Goal: Task Accomplishment & Management: Manage account settings

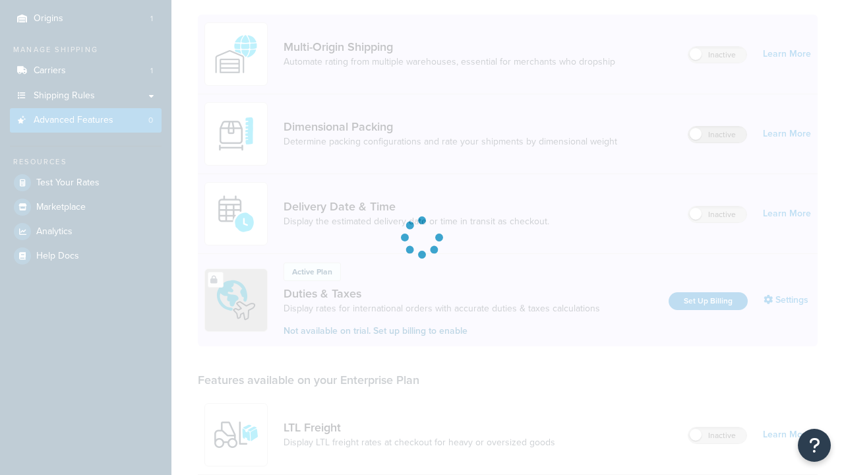
click at [718, 127] on label "Inactive" at bounding box center [718, 135] width 58 height 16
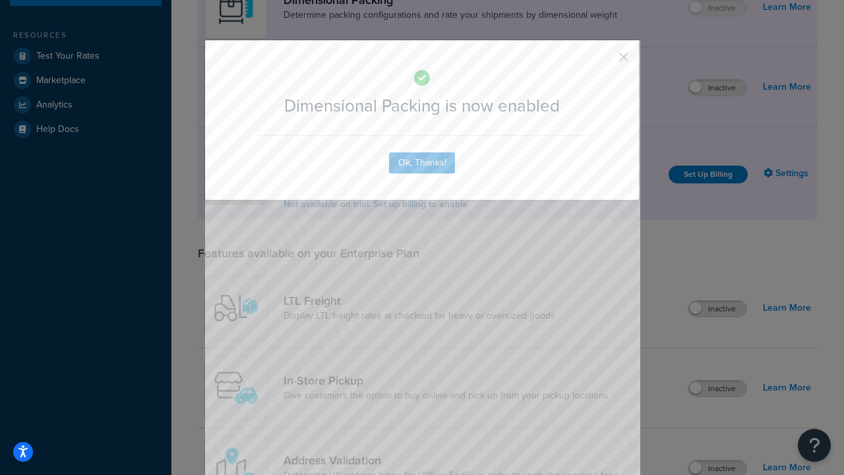
click at [604, 60] on button "button" at bounding box center [604, 61] width 3 height 3
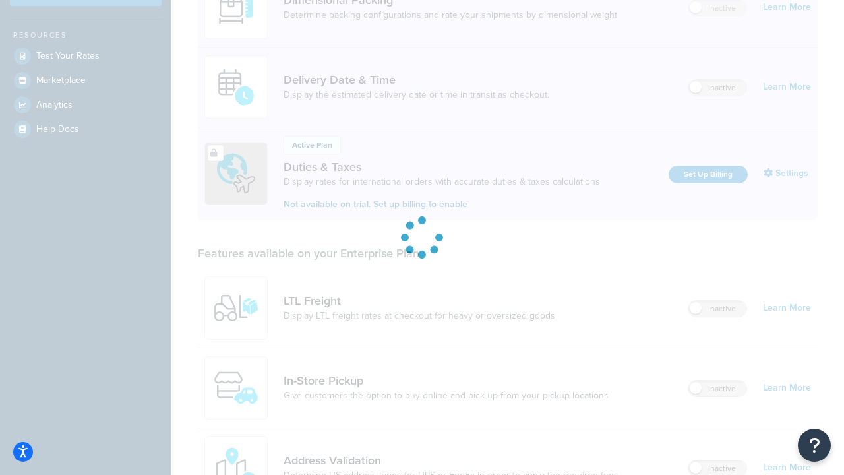
scroll to position [301, 0]
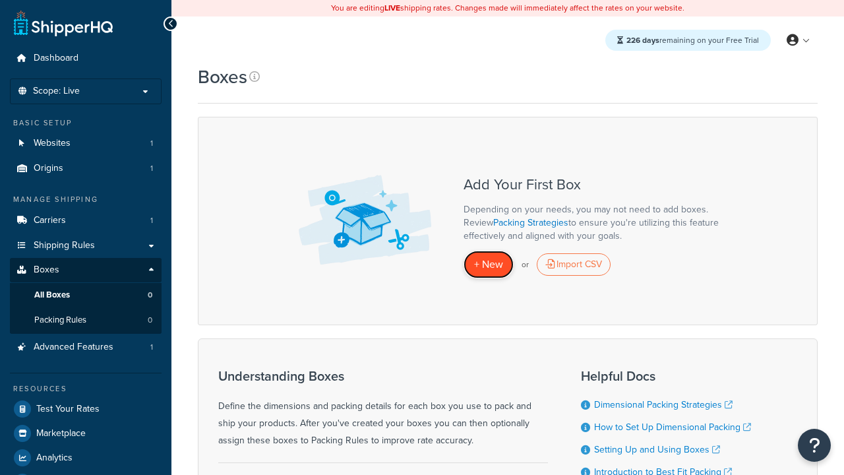
click at [489, 265] on span "+ New" at bounding box center [488, 264] width 29 height 15
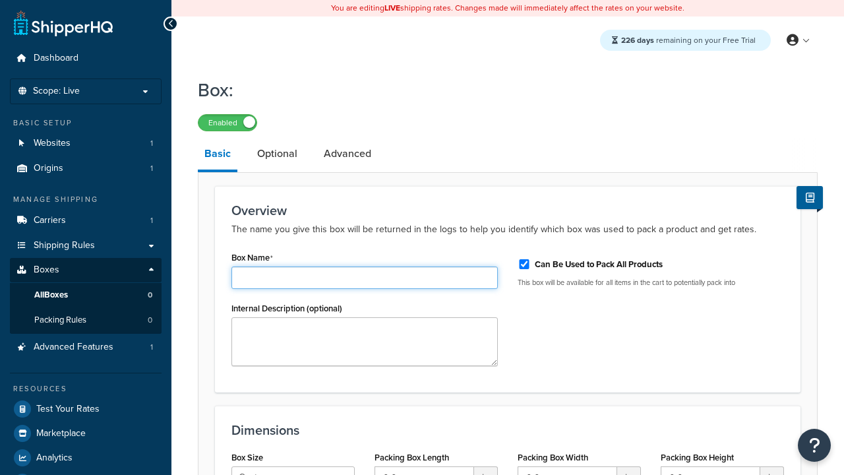
type input "Box1"
select select "usps_small"
type input "8.5"
type input "5"
type input "1.5"
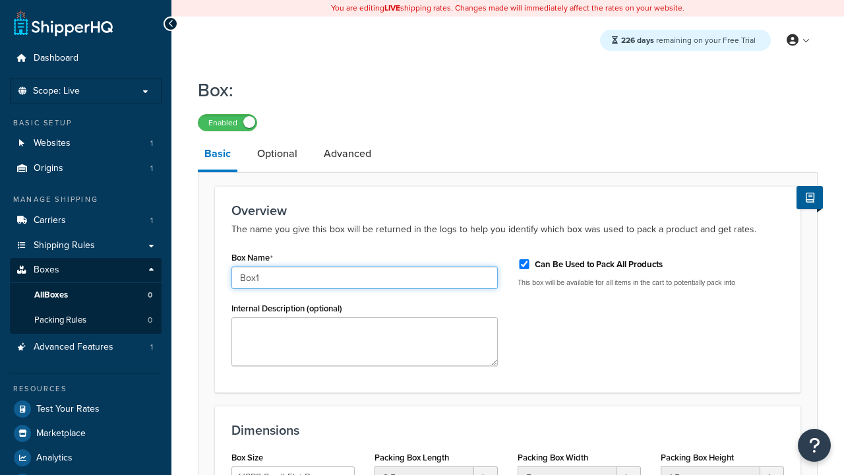
type input "Box1"
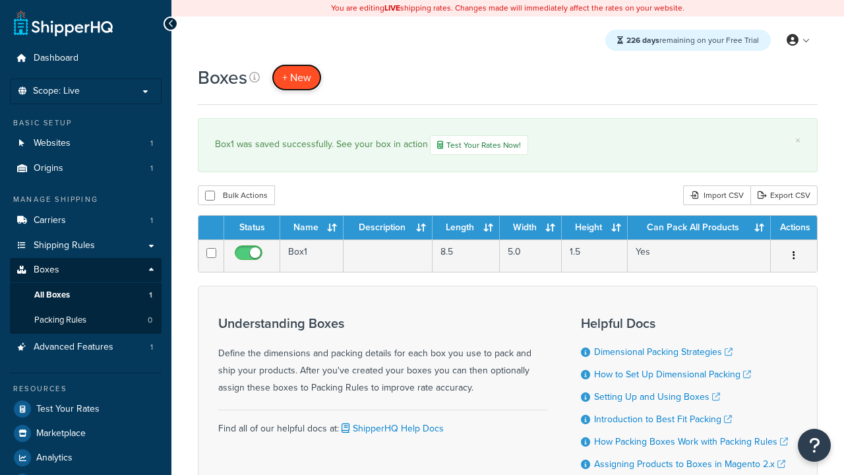
click at [297, 77] on span "+ New" at bounding box center [296, 77] width 29 height 15
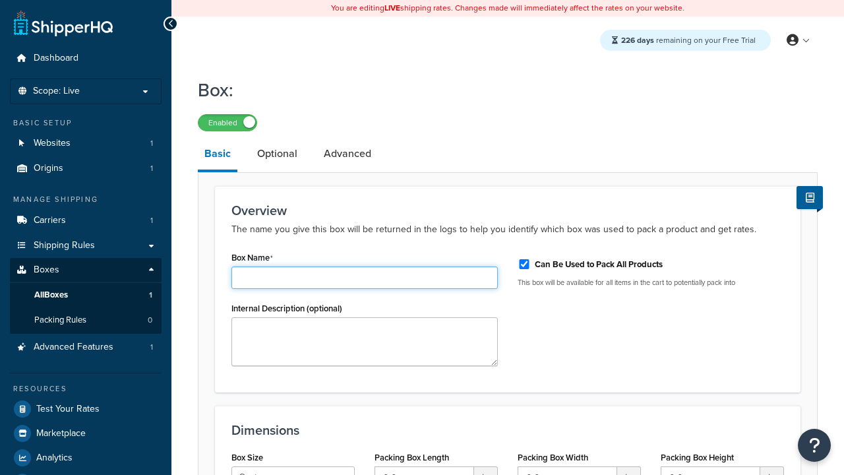
type input "Box2"
select select "usps_small"
type input "8.5"
type input "5"
type input "1.5"
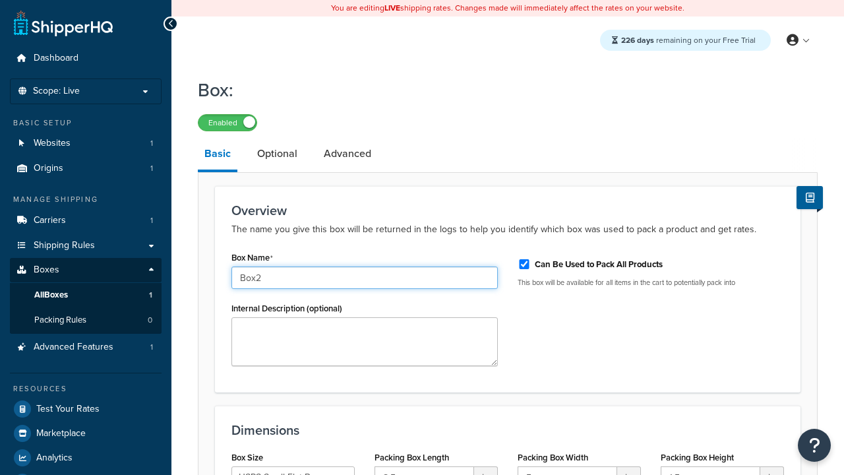
type input "Box2"
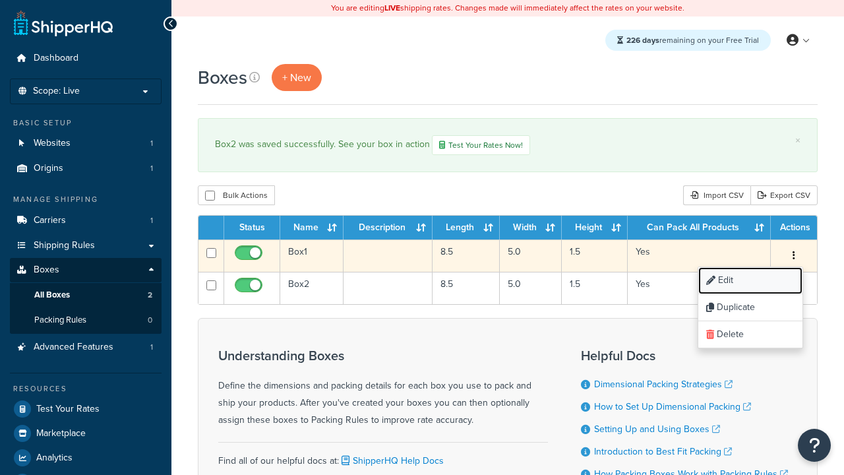
click at [750, 282] on link "Edit" at bounding box center [751, 280] width 104 height 27
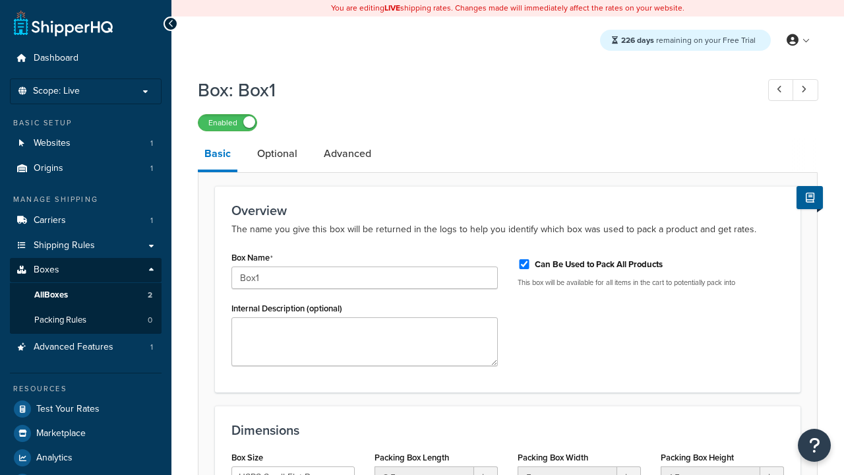
select select "usps_small"
type input "NewBox1"
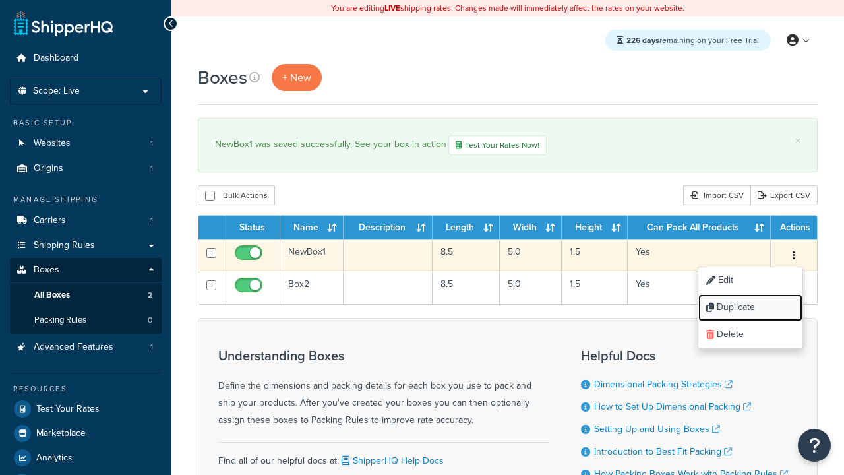
click at [750, 309] on link "Duplicate" at bounding box center [751, 307] width 104 height 27
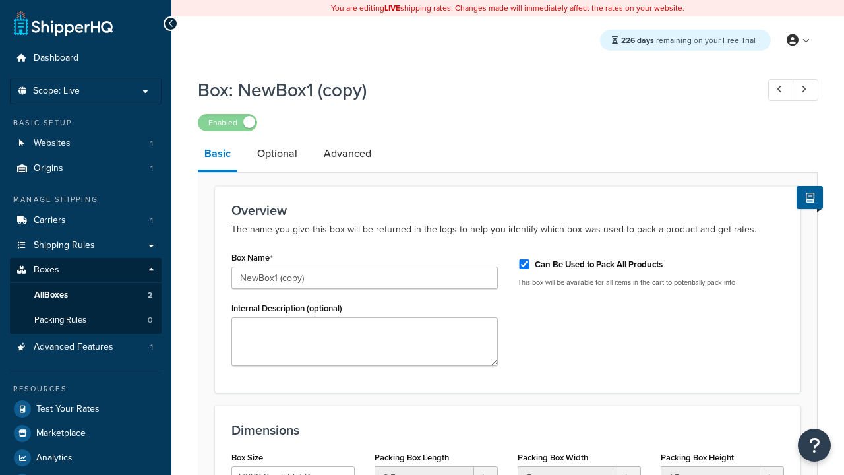
select select "usps_small"
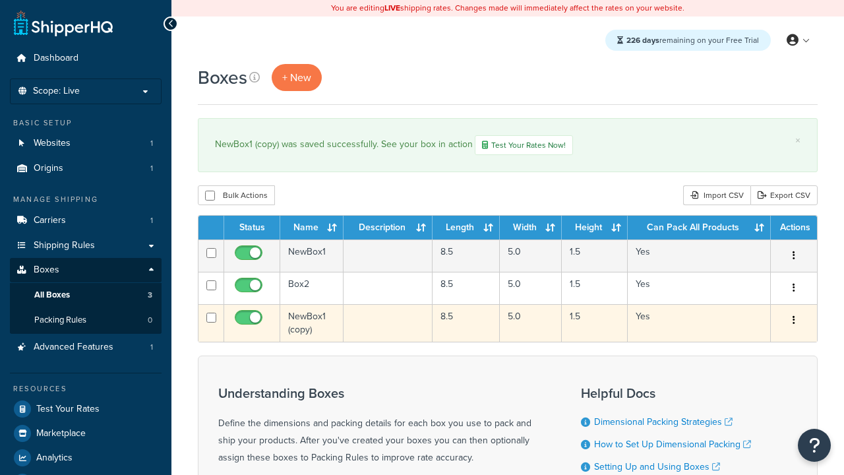
click at [794, 322] on icon "button" at bounding box center [794, 319] width 3 height 9
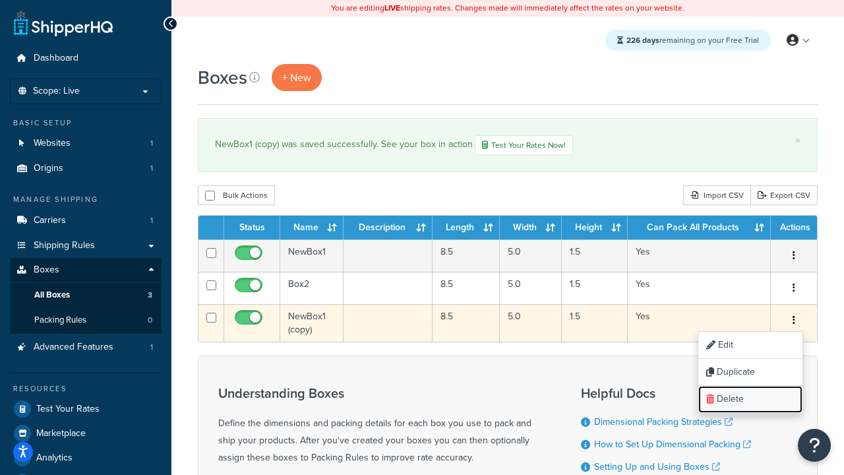
click at [750, 400] on link "Delete" at bounding box center [751, 399] width 104 height 27
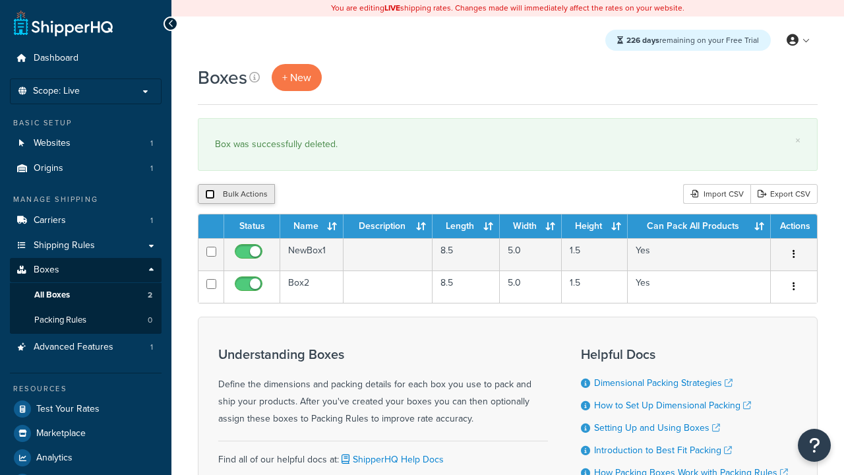
click at [210, 195] on input "checkbox" at bounding box center [210, 194] width 10 height 10
checkbox input "true"
click at [355, 195] on button "Delete" at bounding box center [352, 194] width 46 height 20
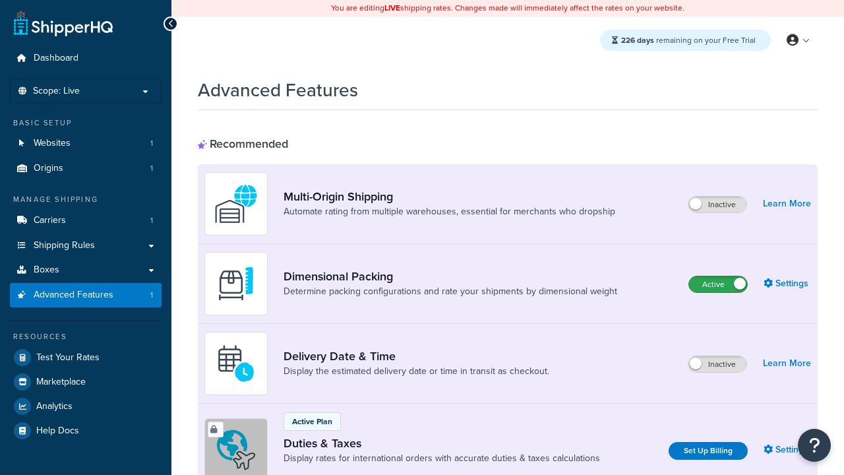
click at [718, 284] on label "Active" at bounding box center [718, 284] width 58 height 16
